Goal: Information Seeking & Learning: Check status

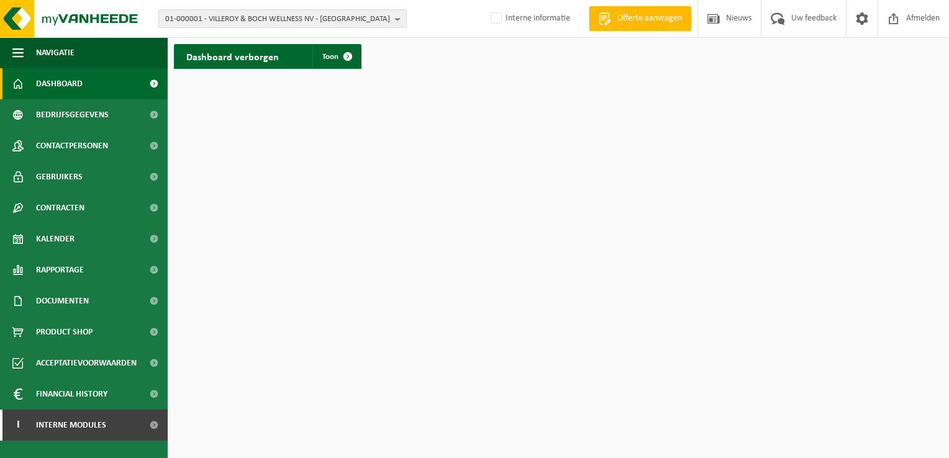
click at [268, 19] on span "01-000001 - VILLEROY & BOCH WELLNESS NV - ROESELARE" at bounding box center [277, 19] width 225 height 19
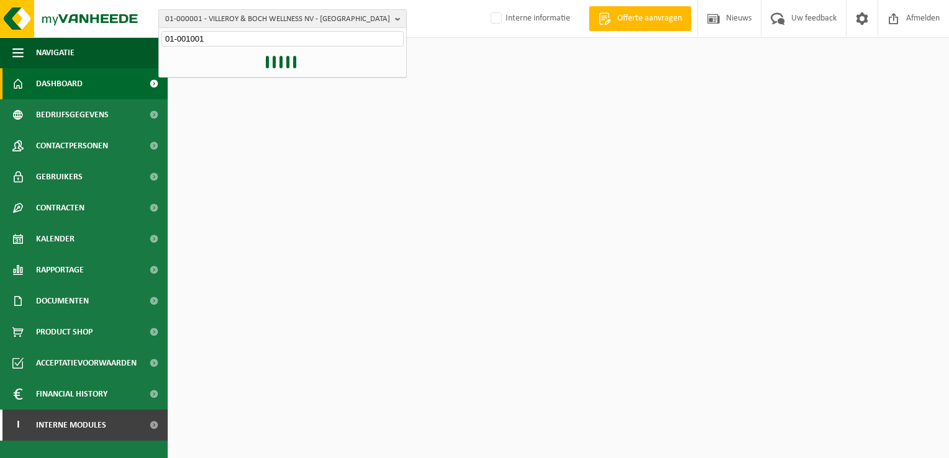
type input "01-001001"
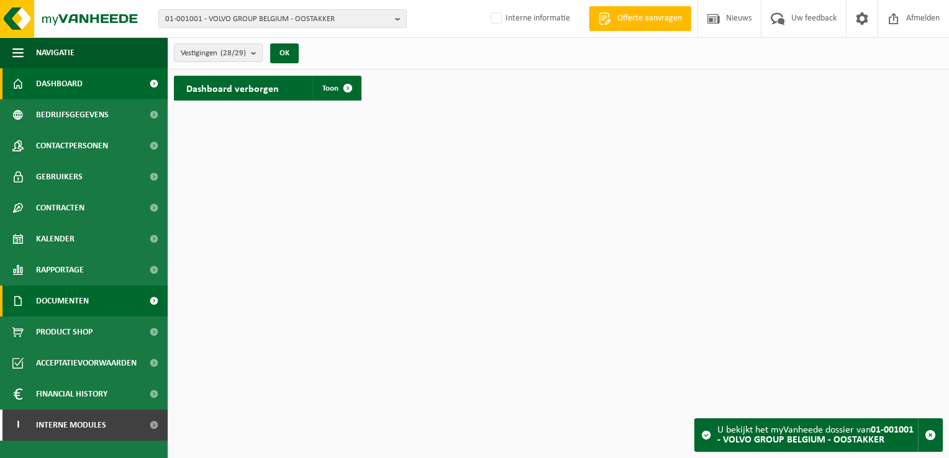
click at [155, 295] on span at bounding box center [154, 301] width 28 height 31
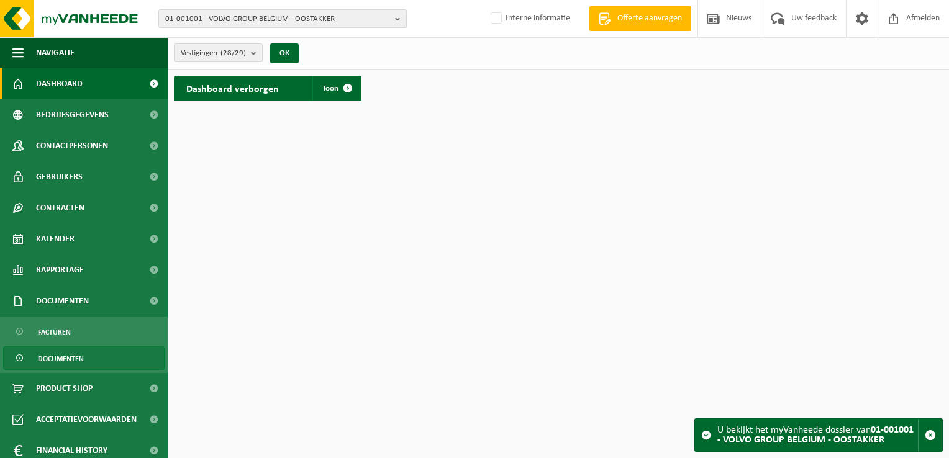
click at [88, 363] on link "Documenten" at bounding box center [83, 358] width 161 height 24
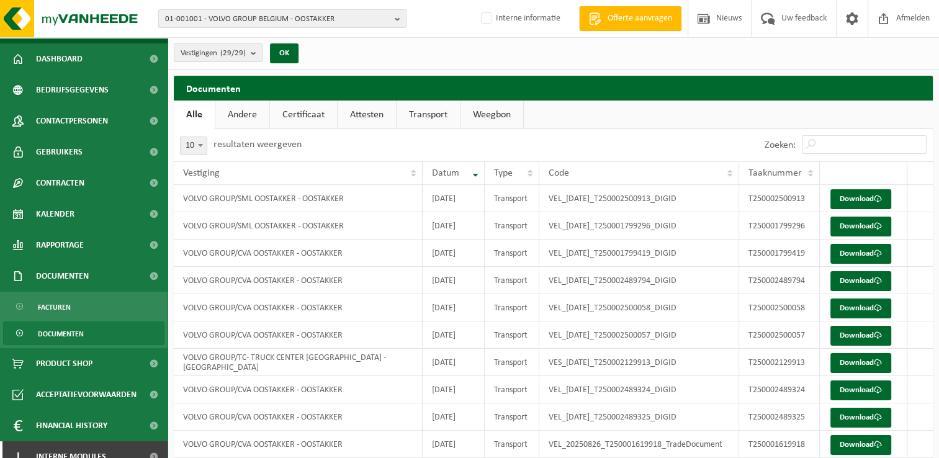
scroll to position [38, 0]
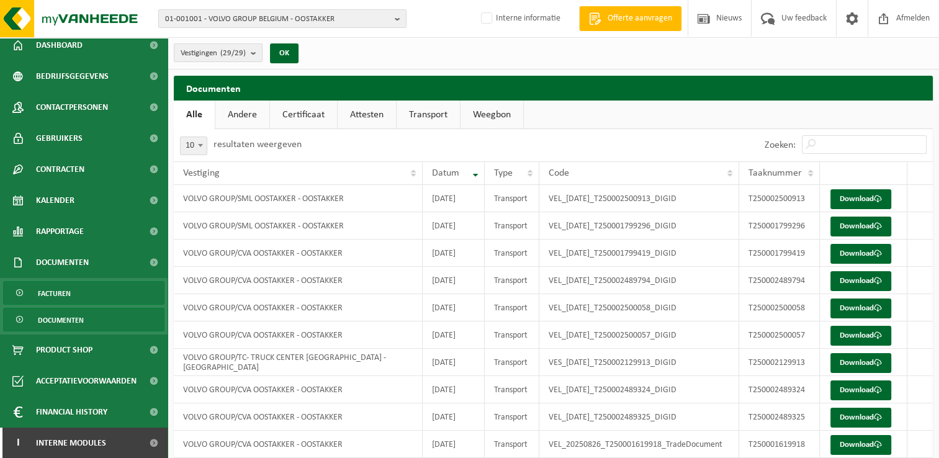
click at [65, 292] on span "Facturen" at bounding box center [54, 294] width 33 height 24
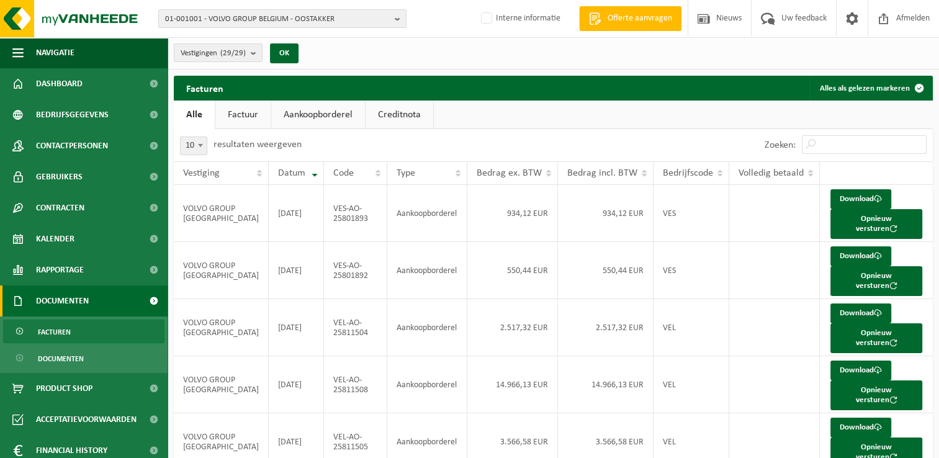
click at [325, 119] on link "Aankoopborderel" at bounding box center [318, 115] width 94 height 29
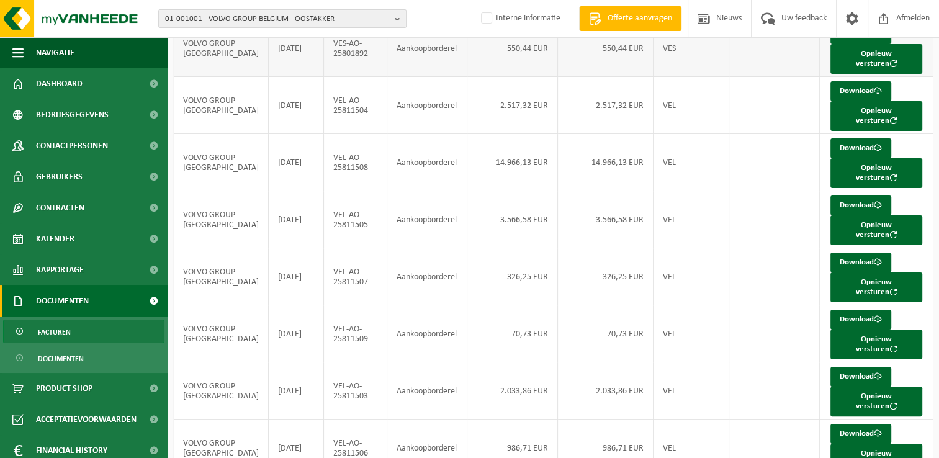
scroll to position [240, 0]
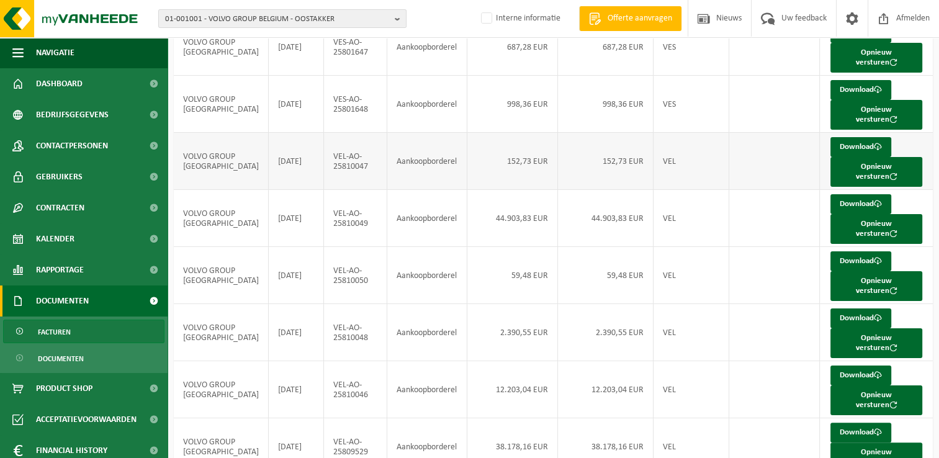
scroll to position [0, 0]
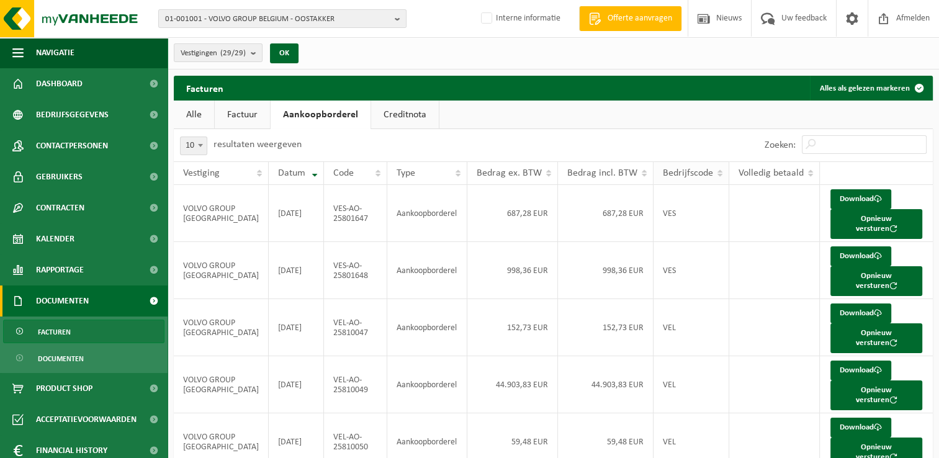
click at [706, 171] on th "Bedrijfscode" at bounding box center [692, 173] width 76 height 24
click at [710, 170] on th "Bedrijfscode" at bounding box center [692, 173] width 76 height 24
click at [708, 171] on th "Bedrijfscode" at bounding box center [692, 173] width 76 height 24
click at [710, 170] on th "Bedrijfscode" at bounding box center [692, 173] width 76 height 24
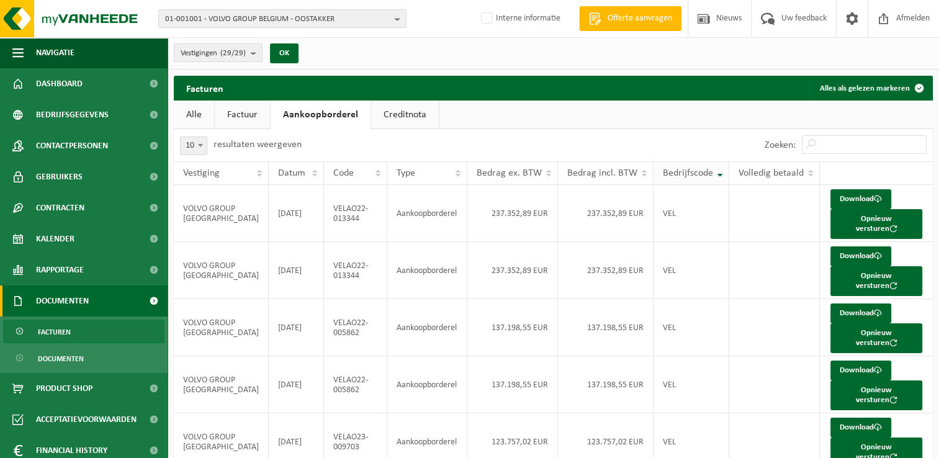
click at [703, 174] on th "Bedrijfscode" at bounding box center [692, 173] width 76 height 24
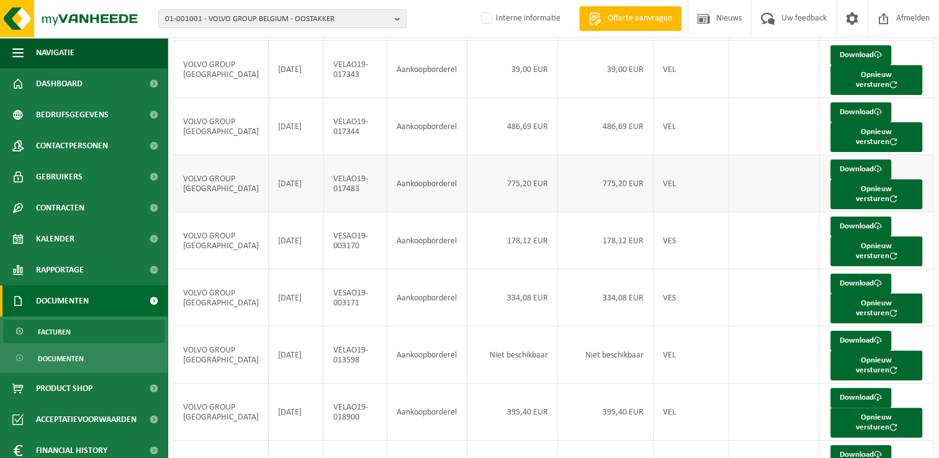
scroll to position [240, 0]
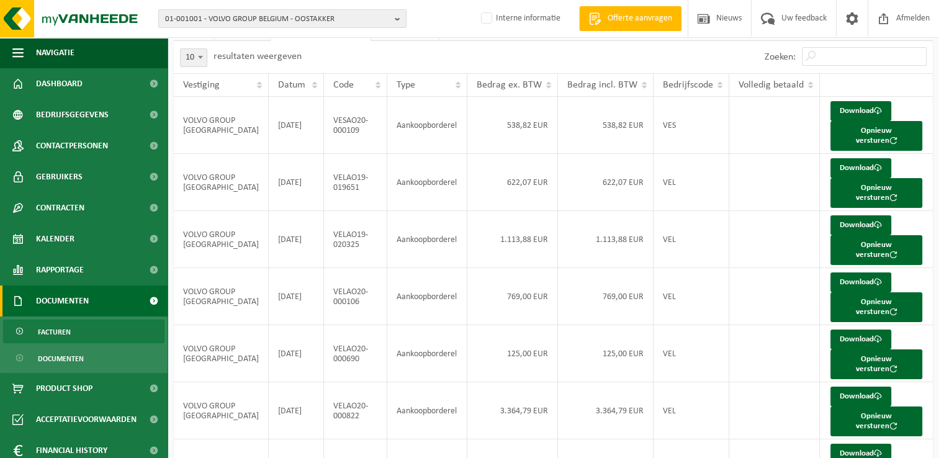
scroll to position [0, 0]
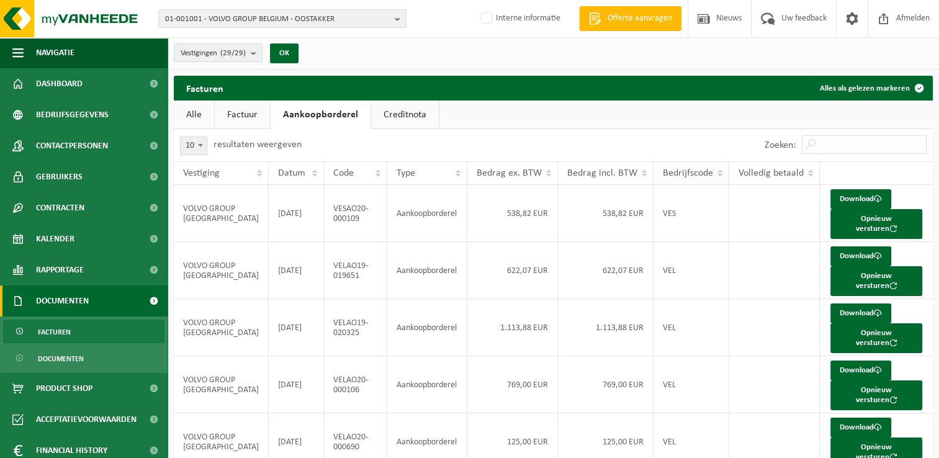
click at [710, 168] on th "Bedrijfscode" at bounding box center [692, 173] width 76 height 24
click at [370, 172] on th "Code" at bounding box center [356, 173] width 64 height 24
click at [370, 171] on th "Code" at bounding box center [356, 173] width 64 height 24
click at [372, 173] on th "Code" at bounding box center [356, 173] width 64 height 24
click at [287, 172] on span "Datum" at bounding box center [291, 173] width 27 height 10
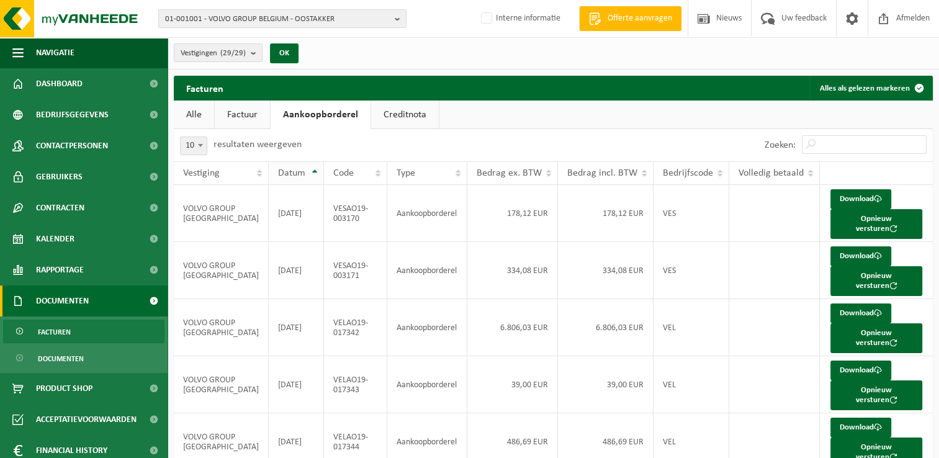
click at [302, 171] on th "Datum" at bounding box center [296, 173] width 55 height 24
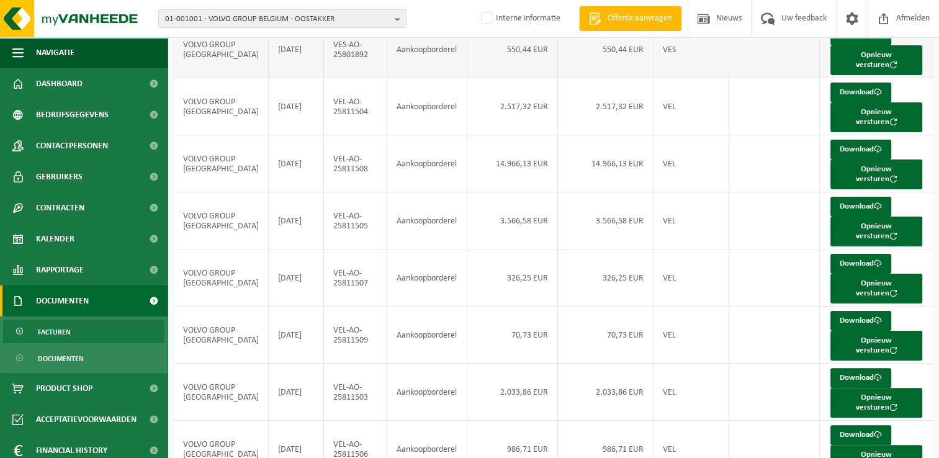
scroll to position [240, 0]
